Goal: Find specific page/section: Find specific page/section

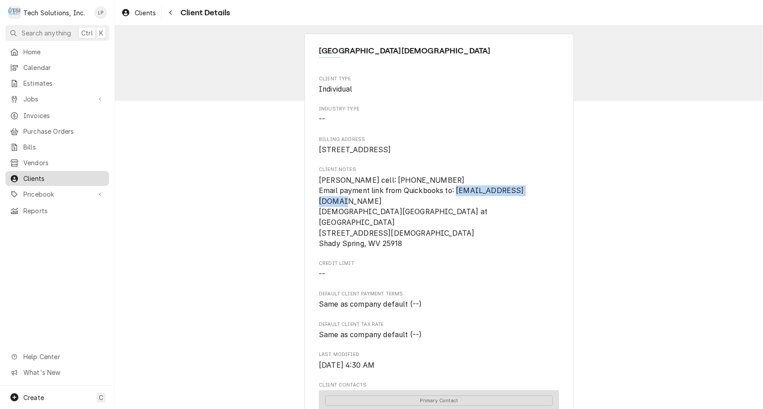
scroll to position [20, 0]
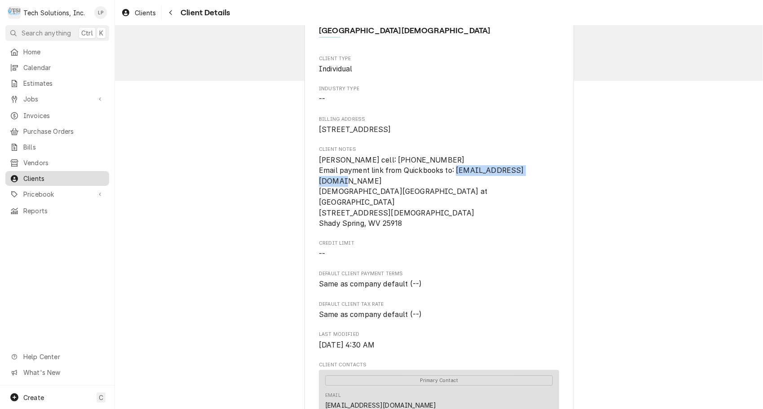
click at [33, 175] on span "Clients" at bounding box center [63, 178] width 81 height 9
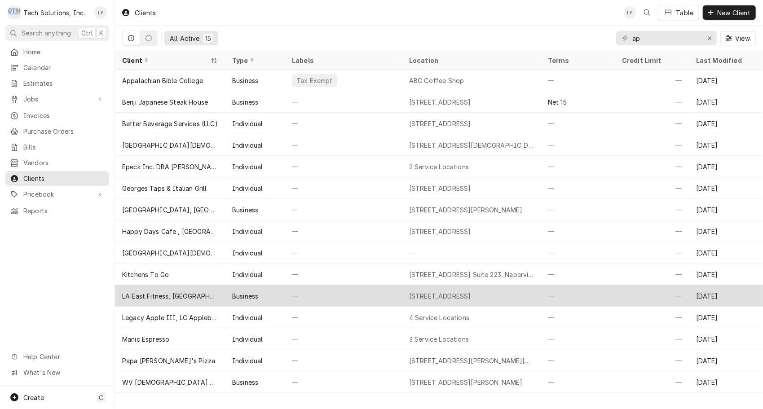
click at [347, 298] on div "—" at bounding box center [343, 296] width 117 height 22
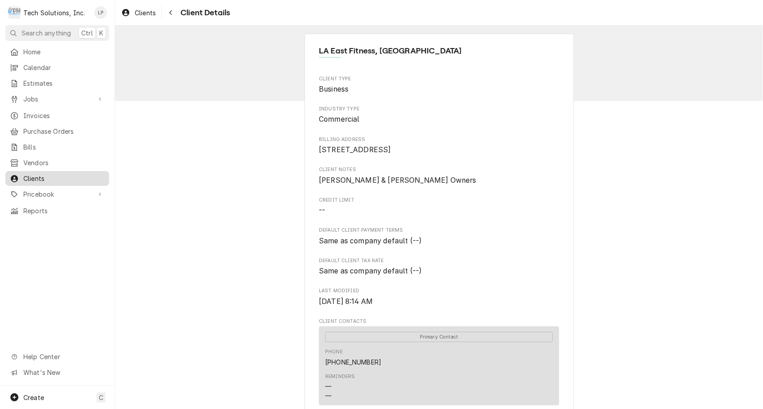
click at [37, 174] on span "Clients" at bounding box center [63, 178] width 81 height 9
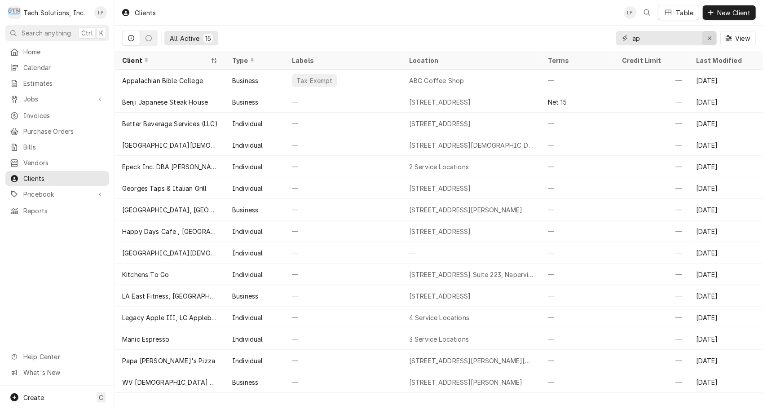
click at [709, 37] on icon "Erase input" at bounding box center [710, 38] width 4 height 4
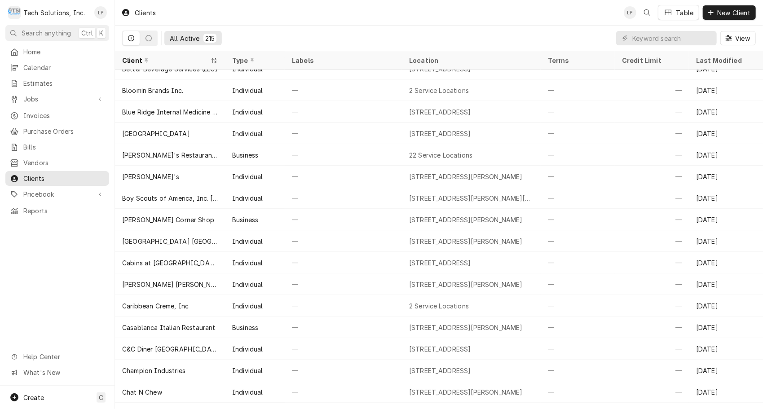
scroll to position [229, 0]
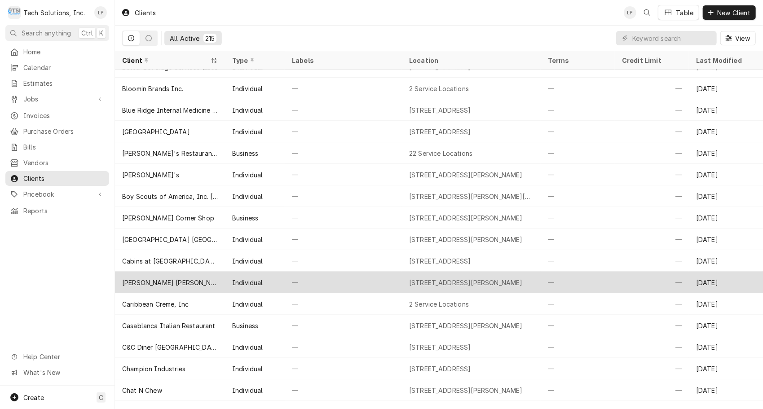
click at [146, 283] on div "Calacino's Beckley" at bounding box center [170, 282] width 96 height 9
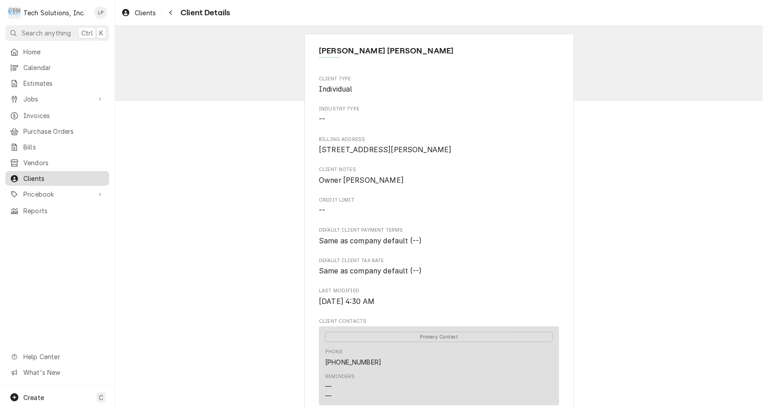
click at [36, 174] on span "Clients" at bounding box center [63, 178] width 81 height 9
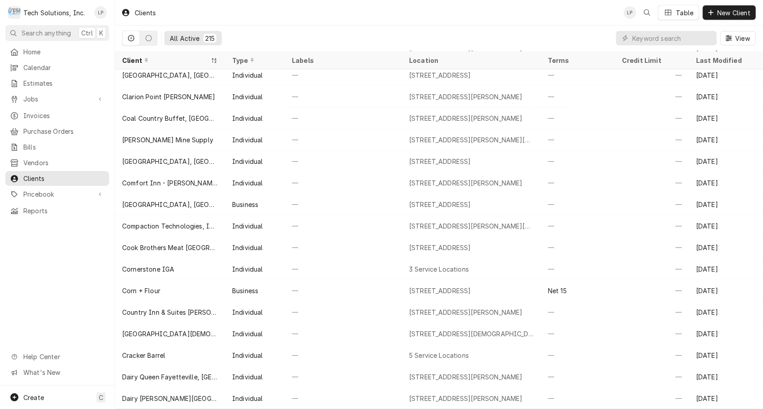
scroll to position [694, 0]
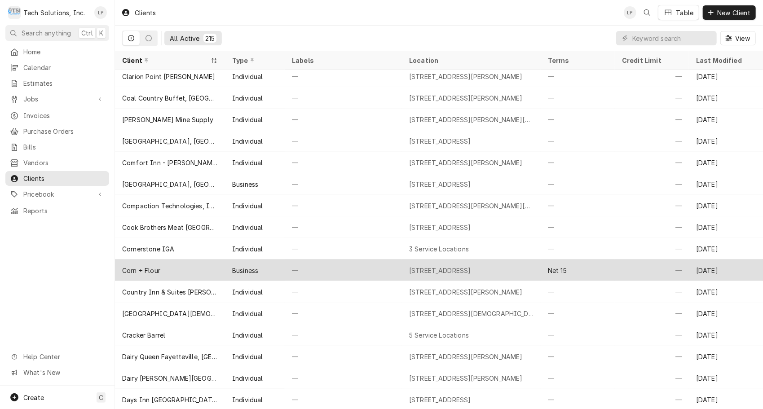
click at [151, 271] on div "Corn + Flour" at bounding box center [141, 270] width 38 height 9
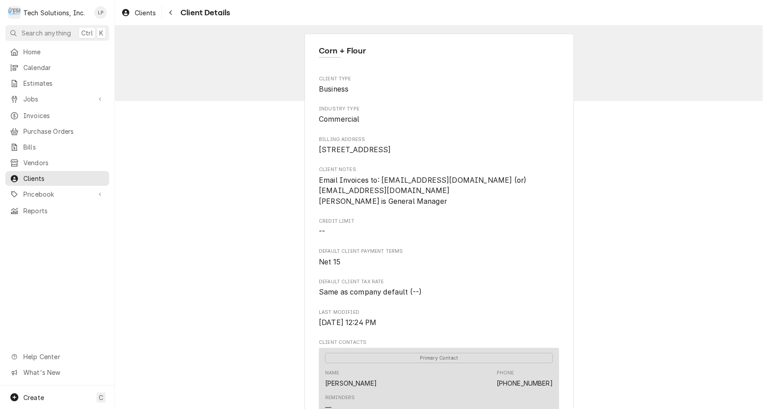
click at [753, 153] on div "Corn + Flour Client Type Business Industry Type Commercial Billing Address 818 …" at bounding box center [439, 370] width 648 height 688
click at [735, 163] on div "Corn + Flour Client Type Business Industry Type Commercial Billing Address 818 …" at bounding box center [439, 370] width 648 height 688
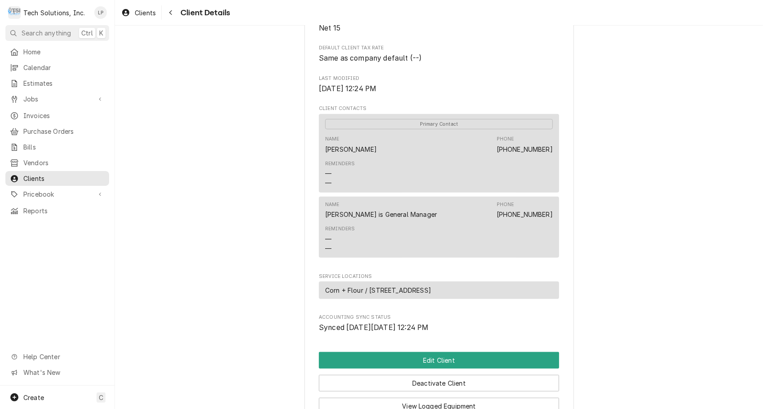
scroll to position [236, 0]
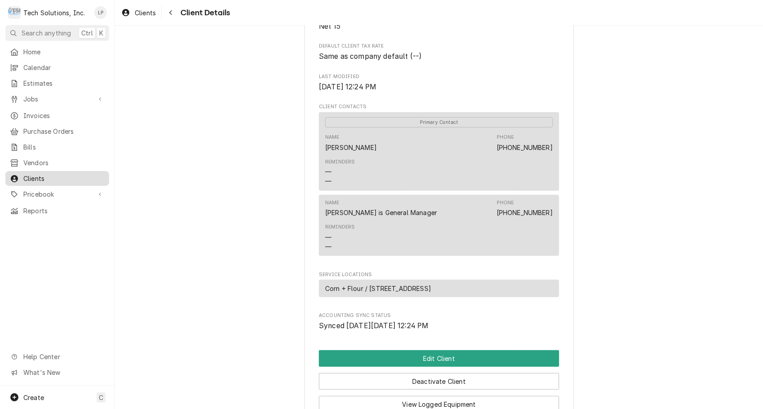
click at [46, 177] on span "Clients" at bounding box center [63, 178] width 81 height 9
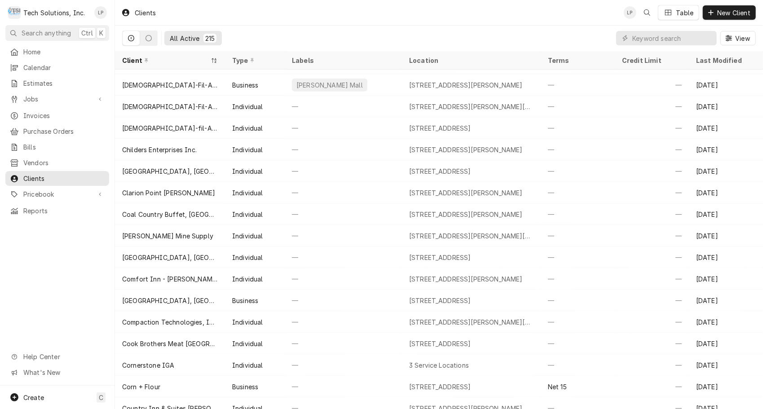
scroll to position [619, 0]
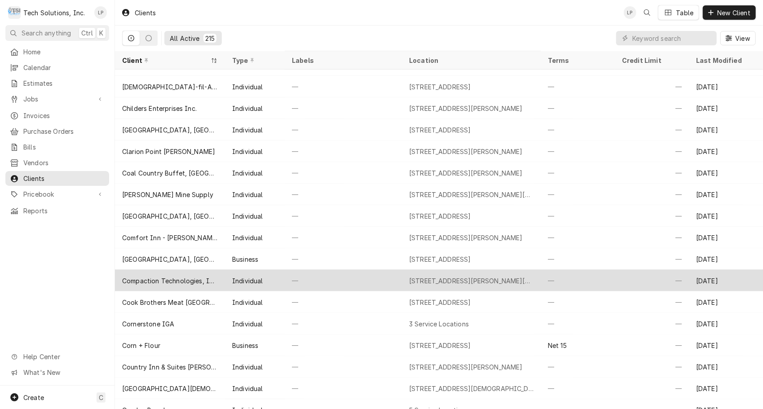
click at [177, 277] on div "Compaction Technologies, Inc." at bounding box center [170, 280] width 96 height 9
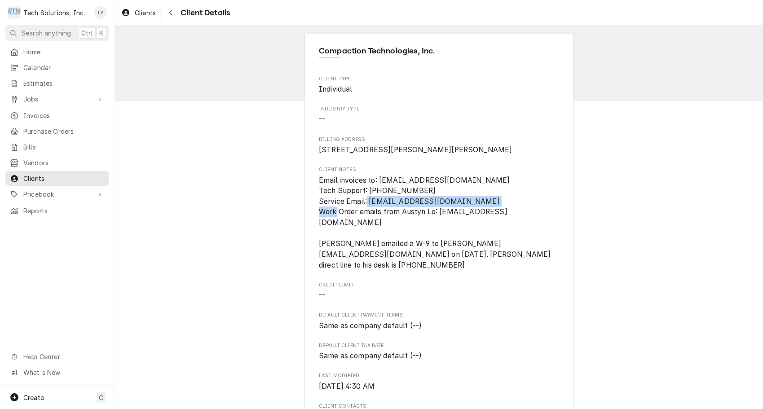
drag, startPoint x: 366, startPoint y: 213, endPoint x: 499, endPoint y: 210, distance: 133.0
click at [499, 210] on span "Email invoices to: [EMAIL_ADDRESS][DOMAIN_NAME] Tech Support: [PHONE_NUMBER] Se…" at bounding box center [439, 223] width 240 height 96
drag, startPoint x: 499, startPoint y: 210, endPoint x: 489, endPoint y: 212, distance: 10.1
copy span "[EMAIL_ADDRESS][DOMAIN_NAME]"
